Goal: Task Accomplishment & Management: Manage account settings

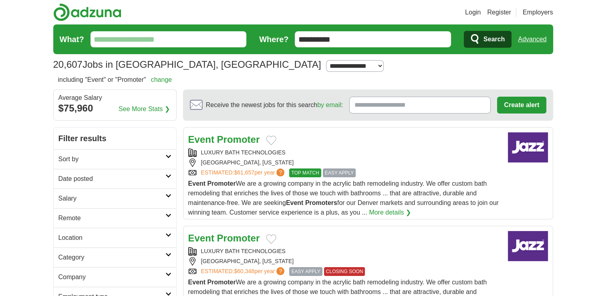
click at [163, 41] on input "What?" at bounding box center [169, 39] width 156 height 16
click at [132, 42] on input "What?" at bounding box center [169, 39] width 156 height 16
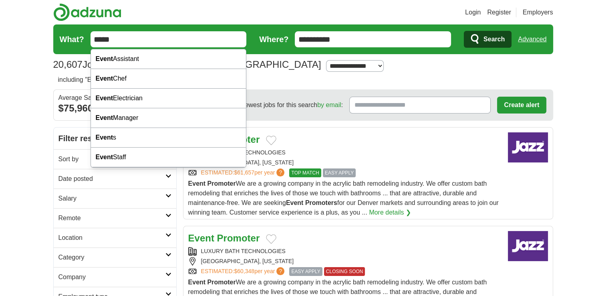
type input "*****"
click at [464, 31] on button "Search" at bounding box center [488, 39] width 48 height 17
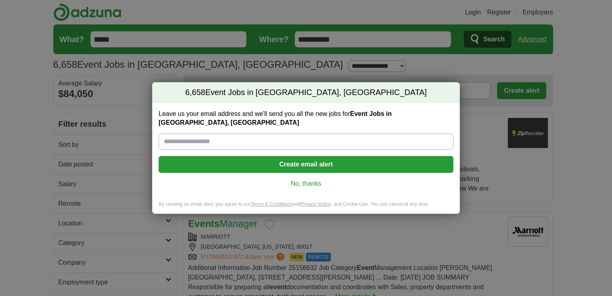
click at [257, 137] on input "Leave us your email address and we'll send you all the new jobs for Event Jobs …" at bounding box center [306, 141] width 295 height 16
type input "**********"
click at [274, 161] on button "Create email alert" at bounding box center [306, 164] width 295 height 17
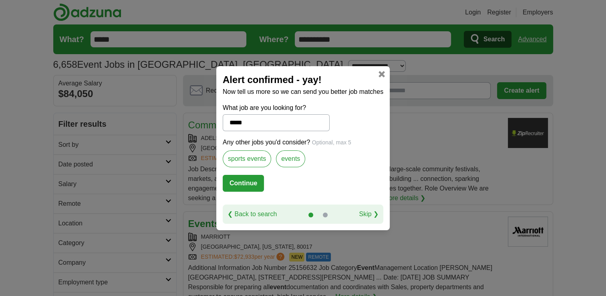
click at [250, 183] on button "Continue" at bounding box center [243, 183] width 41 height 17
select select "*"
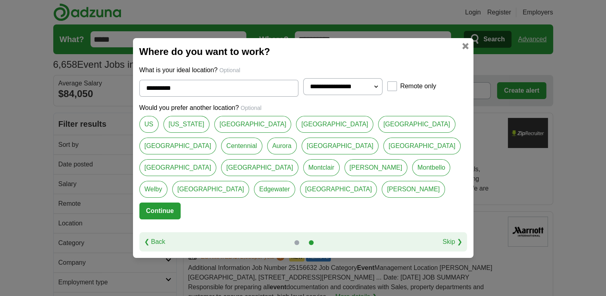
click at [151, 133] on link "US" at bounding box center [148, 124] width 19 height 17
click at [173, 133] on link "[US_STATE]" at bounding box center [186, 124] width 46 height 17
type input "********"
select select "*"
click at [218, 133] on link "[GEOGRAPHIC_DATA]" at bounding box center [252, 124] width 77 height 17
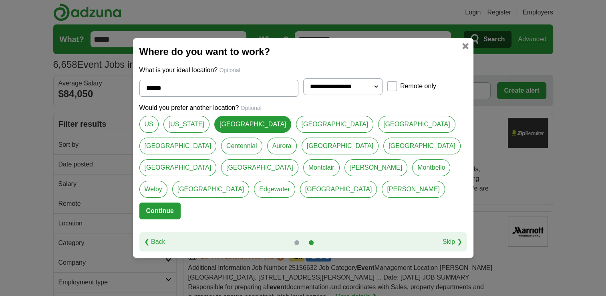
click at [185, 133] on link "[US_STATE]" at bounding box center [186, 124] width 46 height 17
type input "********"
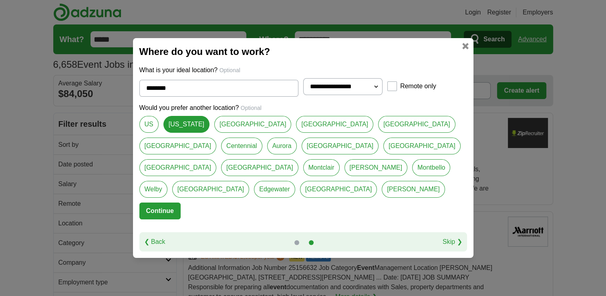
click at [170, 202] on button "Continue" at bounding box center [159, 210] width 41 height 17
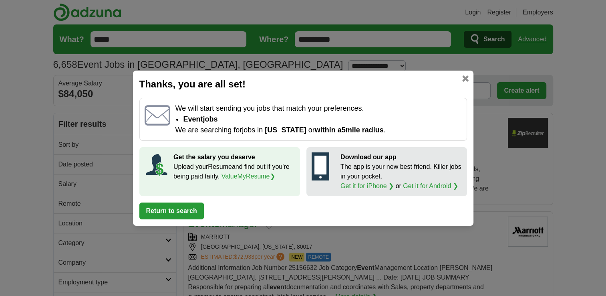
click at [173, 209] on button "Return to search" at bounding box center [171, 210] width 64 height 17
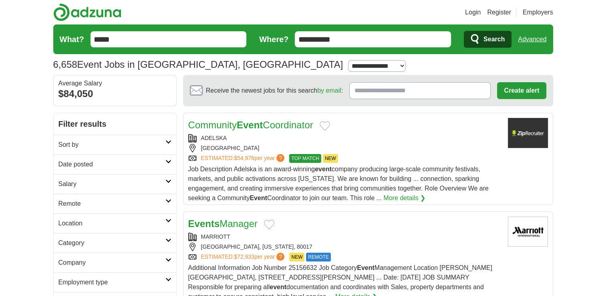
click at [276, 123] on link "Community Event Coordinator" at bounding box center [250, 124] width 125 height 11
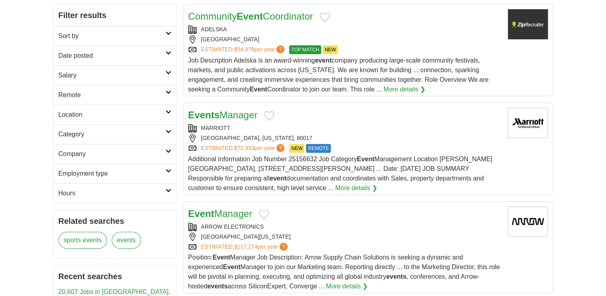
scroll to position [120, 0]
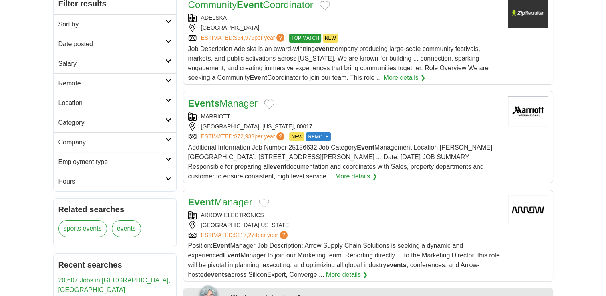
click at [223, 105] on link "Events Manager" at bounding box center [222, 103] width 69 height 11
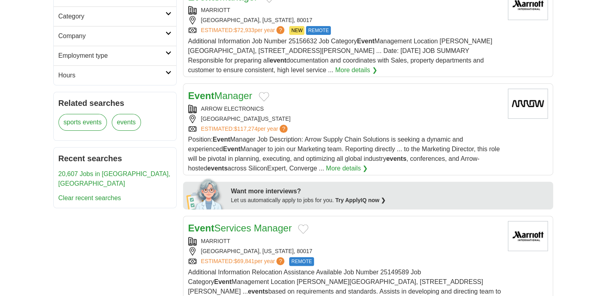
scroll to position [240, 0]
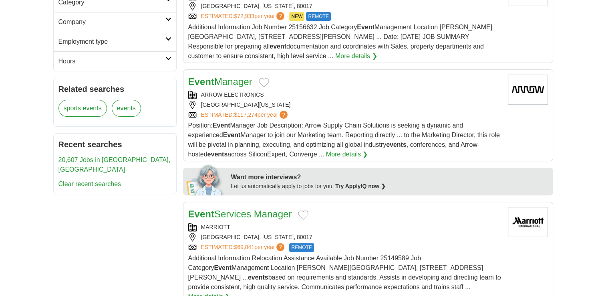
click at [224, 83] on link "Event Manager" at bounding box center [220, 81] width 64 height 11
